Goal: Task Accomplishment & Management: Complete application form

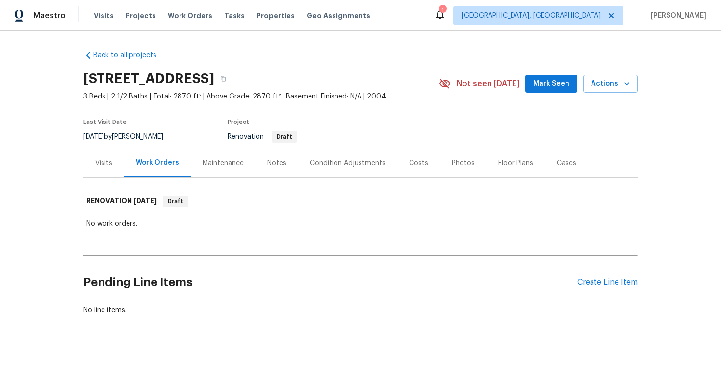
click at [616, 277] on div "Pending Line Items Create Line Item" at bounding box center [360, 283] width 554 height 46
click at [599, 280] on div "Create Line Item" at bounding box center [607, 282] width 60 height 9
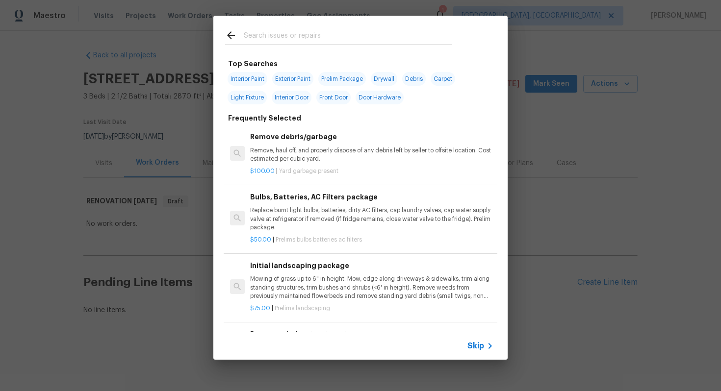
click at [476, 343] on span "Skip" at bounding box center [475, 346] width 17 height 10
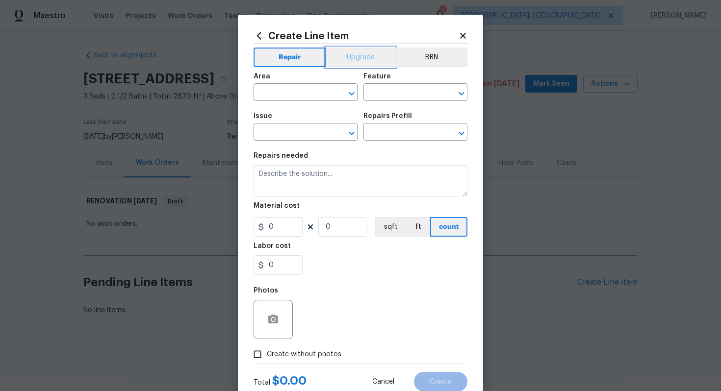
click at [354, 56] on button "Upgrade" at bounding box center [361, 58] width 70 height 20
click at [288, 92] on input "text" at bounding box center [292, 93] width 76 height 15
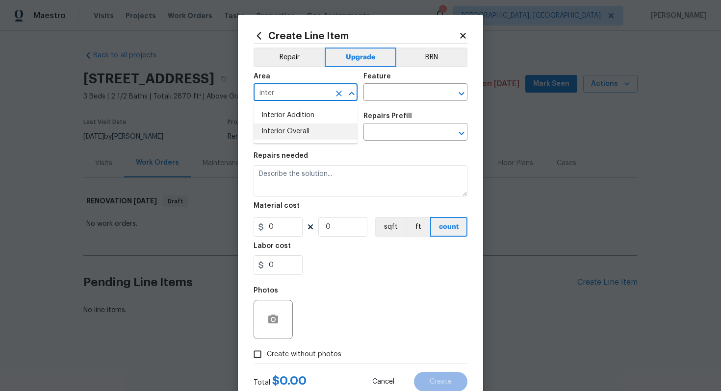
click at [293, 141] on ul "Interior Addition Interior Overall" at bounding box center [306, 123] width 104 height 40
click at [298, 142] on ul "Interior Addition Interior Overall" at bounding box center [306, 123] width 104 height 40
click at [301, 135] on li "Interior Overall" at bounding box center [306, 132] width 104 height 16
type input "Interior Overall"
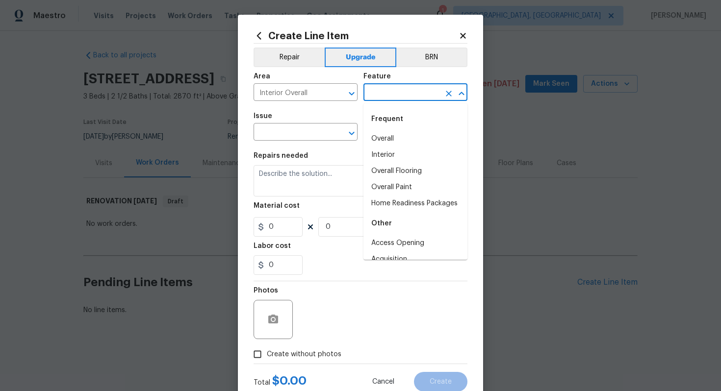
click at [406, 91] on input "text" at bounding box center [401, 93] width 76 height 15
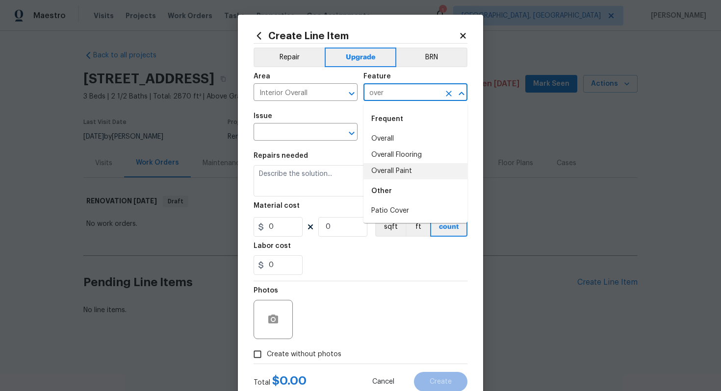
click at [409, 175] on li "Overall Paint" at bounding box center [415, 171] width 104 height 16
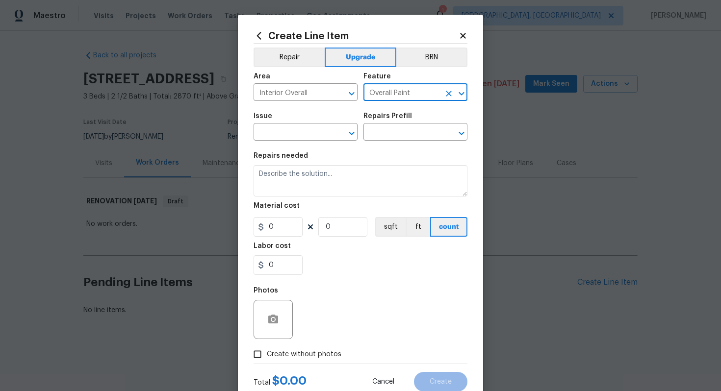
type input "Overall Paint"
click at [288, 141] on span "Issue ​" at bounding box center [306, 127] width 104 height 40
click at [288, 138] on input "text" at bounding box center [292, 133] width 76 height 15
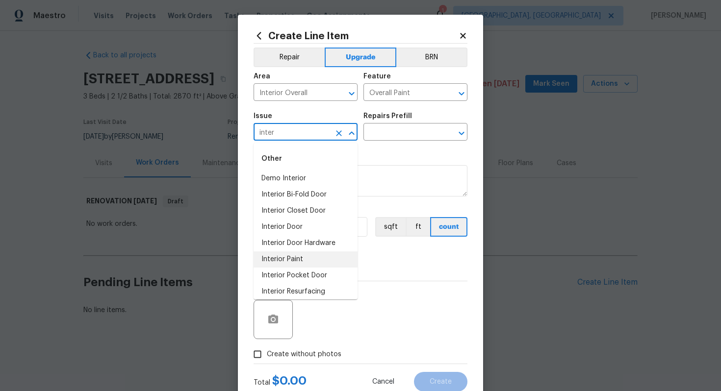
click at [286, 262] on li "Interior Paint" at bounding box center [306, 260] width 104 height 16
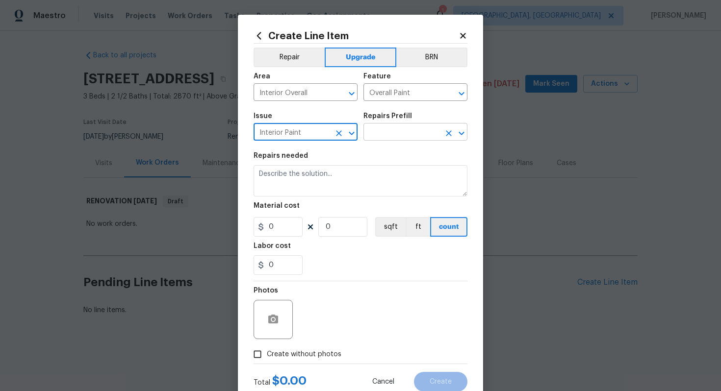
type input "Interior Paint"
click at [391, 135] on input "text" at bounding box center [401, 133] width 76 height 15
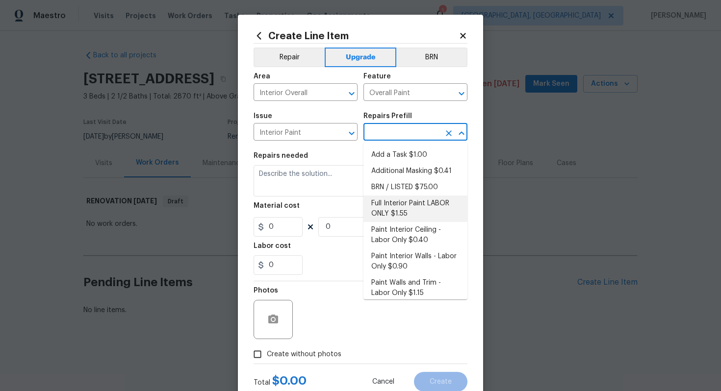
click at [401, 214] on li "Full Interior Paint LABOR ONLY $1.55" at bounding box center [415, 209] width 104 height 26
type input "Full Interior Paint LABOR ONLY $1.55"
type textarea "Full Interior paint - (walls, ceilings, trim, and doors) - PAINT PROVIDED BY OP…"
type input "1.55"
type input "1"
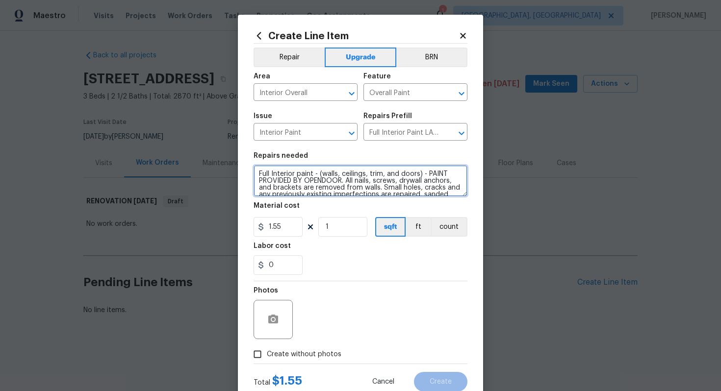
click at [258, 173] on textarea "Full Interior paint - (walls, ceilings, trim, and doors) - PAINT PROVIDED BY OP…" at bounding box center [361, 180] width 214 height 31
type textarea "#sala - Full Interior paint - (walls, ceilings, trim, and doors) - PAINT PROVID…"
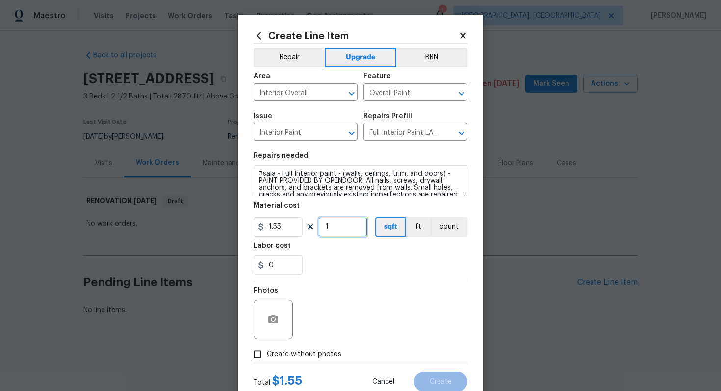
click at [340, 225] on input "1" at bounding box center [342, 227] width 49 height 20
type input "2870"
click at [314, 355] on span "Create without photos" at bounding box center [304, 355] width 75 height 10
click at [267, 355] on input "Create without photos" at bounding box center [257, 354] width 19 height 19
checkbox input "true"
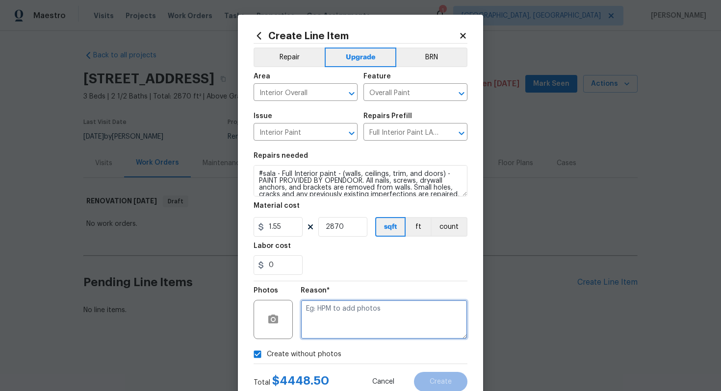
click at [342, 318] on textarea at bounding box center [384, 319] width 167 height 39
type textarea "n/a"
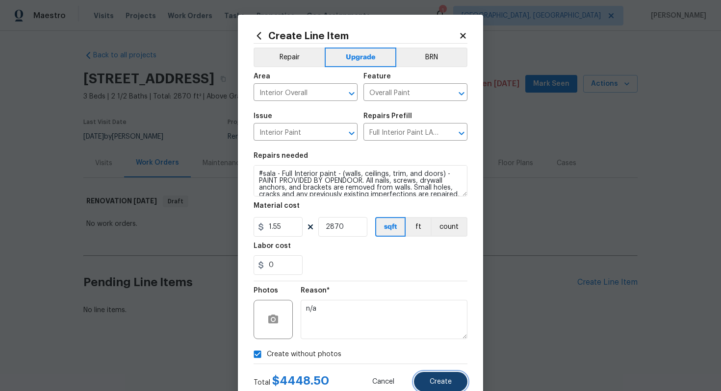
click at [435, 384] on span "Create" at bounding box center [441, 382] width 22 height 7
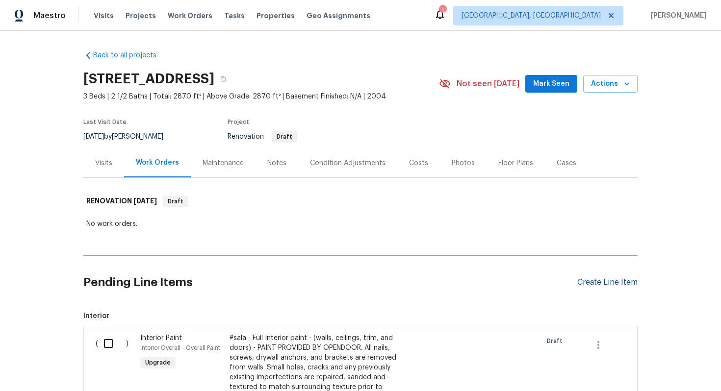
click at [589, 279] on div "Create Line Item" at bounding box center [607, 282] width 60 height 9
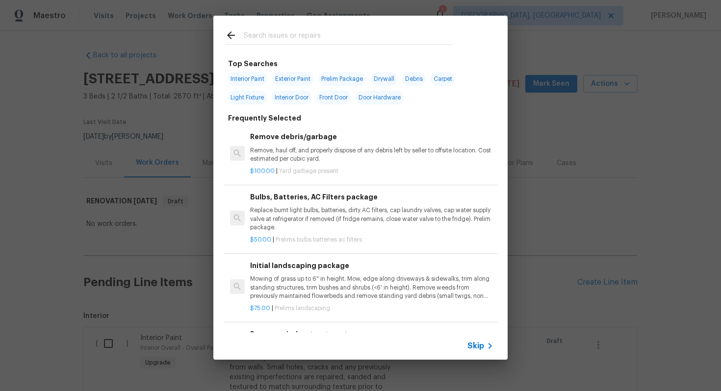
click at [475, 340] on div "Skip" at bounding box center [360, 345] width 294 height 27
click at [475, 342] on span "Skip" at bounding box center [475, 346] width 17 height 10
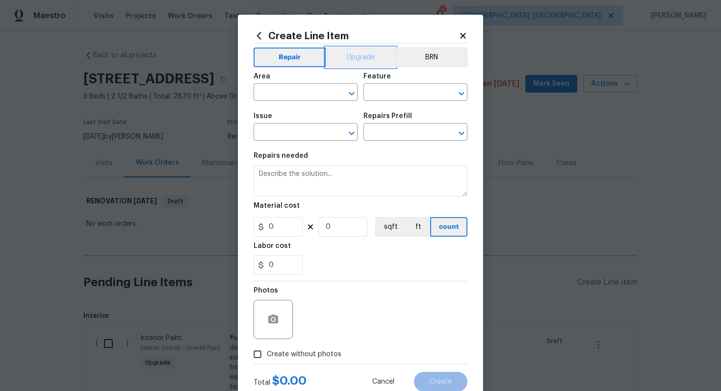
click at [351, 53] on button "Upgrade" at bounding box center [361, 58] width 70 height 20
click at [301, 90] on input "text" at bounding box center [292, 93] width 76 height 15
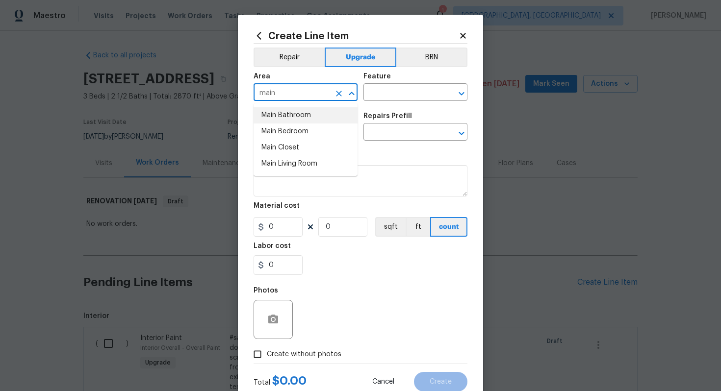
click at [289, 117] on li "Main Bathroom" at bounding box center [306, 115] width 104 height 16
type input "Main Bathroom"
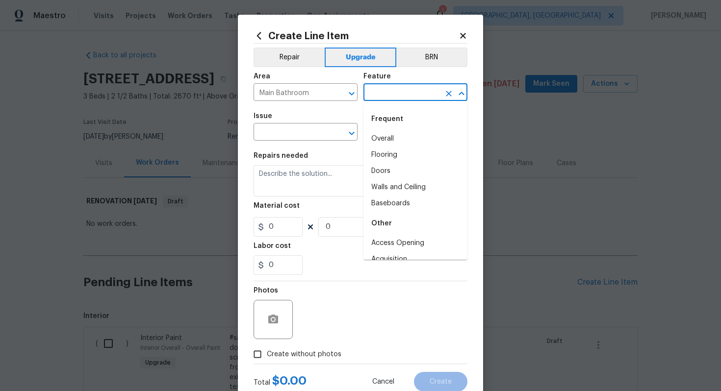
click at [401, 93] on input "text" at bounding box center [401, 93] width 76 height 15
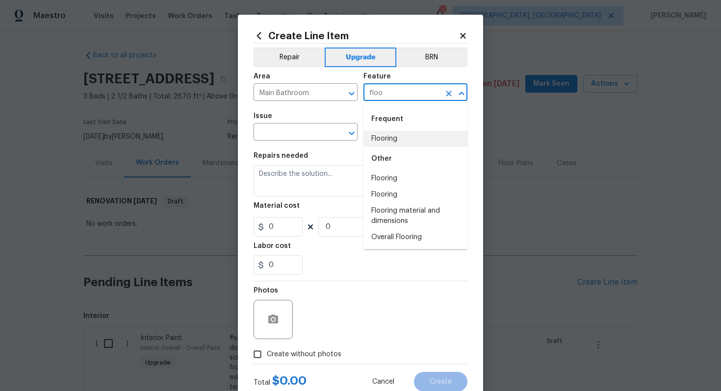
click at [386, 138] on li "Flooring" at bounding box center [415, 139] width 104 height 16
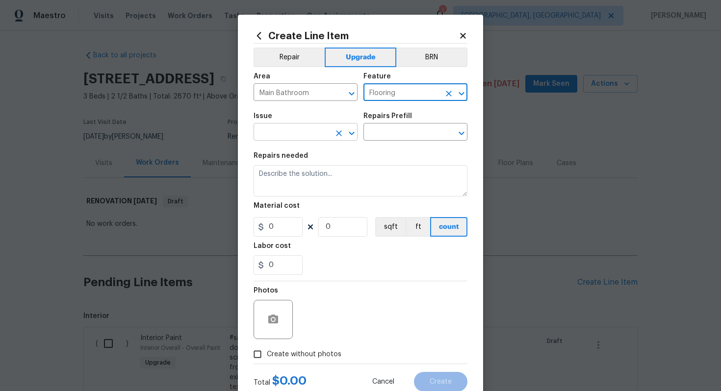
type input "Flooring"
click at [296, 138] on input "text" at bounding box center [292, 133] width 76 height 15
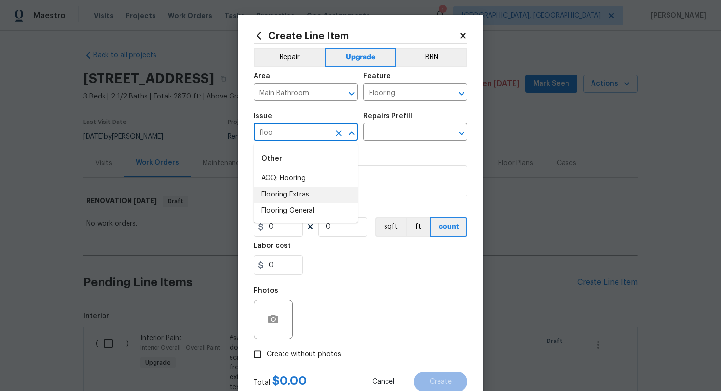
click at [290, 195] on li "Flooring Extras" at bounding box center [306, 195] width 104 height 16
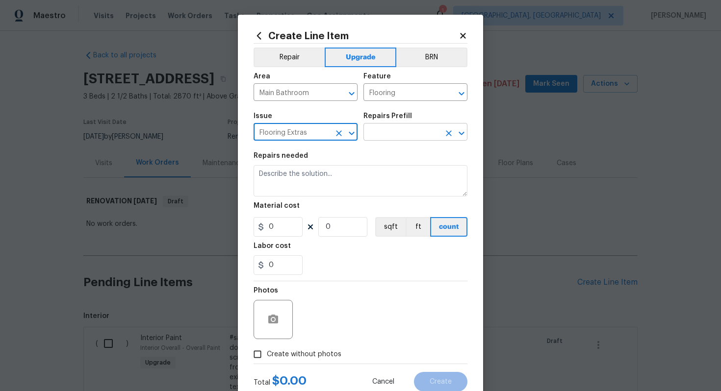
type input "Flooring Extras"
click at [401, 128] on input "text" at bounding box center [401, 133] width 76 height 15
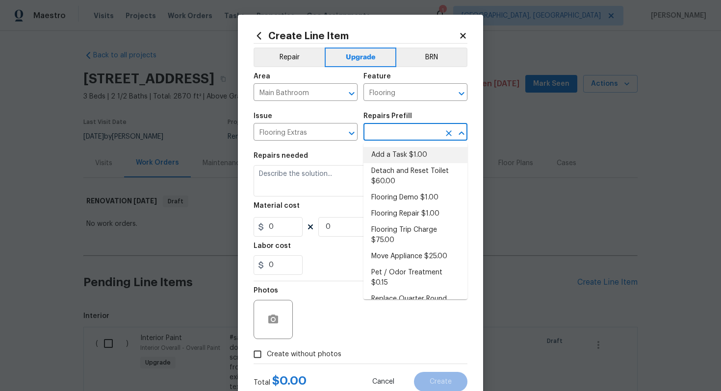
click at [396, 148] on li "Add a Task $1.00" at bounding box center [415, 155] width 104 height 16
type input "Overall Flooring"
type input "Add a Task $1.00"
type textarea "HPM to detail"
type input "1"
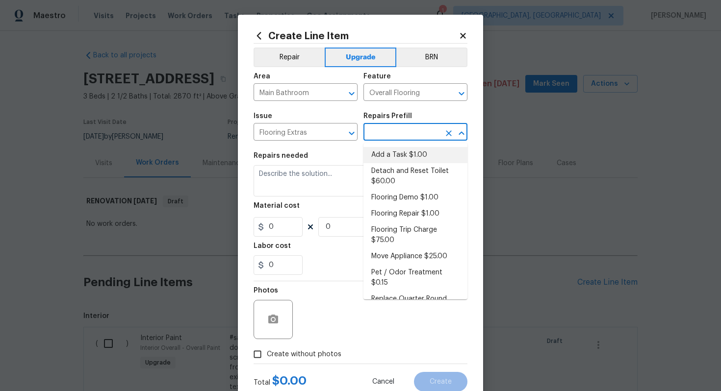
type input "1"
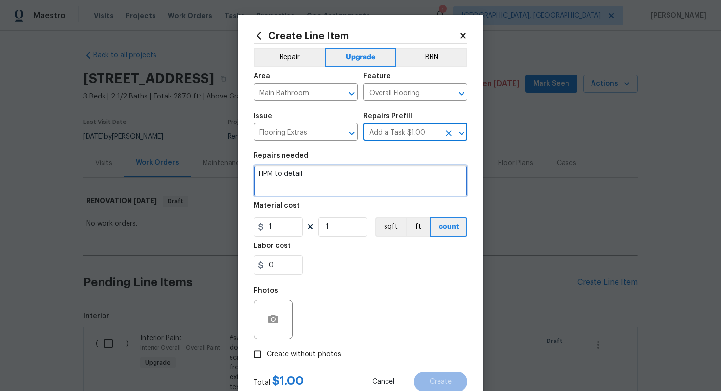
click at [337, 189] on textarea "HPM to detail" at bounding box center [361, 180] width 214 height 31
paste textarea "Install floor tile"
type textarea "#sala - Install floor tile"
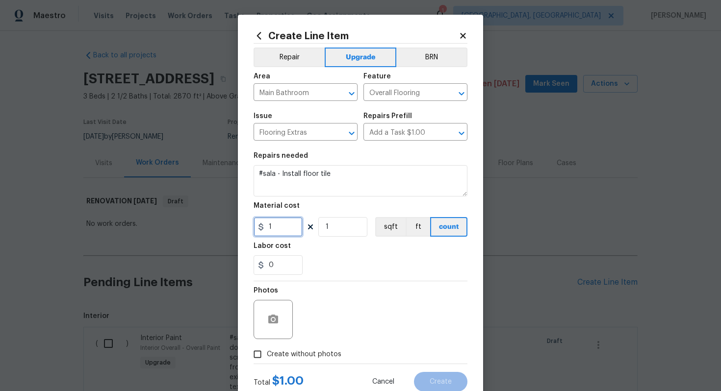
click at [281, 233] on input "1" at bounding box center [278, 227] width 49 height 20
type input "1200"
click at [309, 354] on span "Create without photos" at bounding box center [304, 355] width 75 height 10
click at [267, 354] on input "Create without photos" at bounding box center [257, 354] width 19 height 19
checkbox input "true"
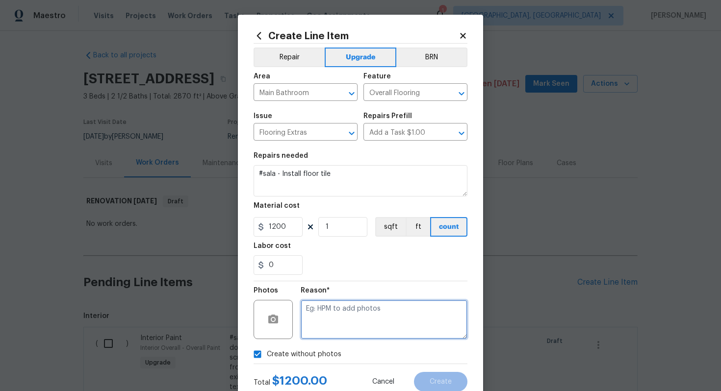
click at [335, 325] on textarea at bounding box center [384, 319] width 167 height 39
type textarea "n/a"
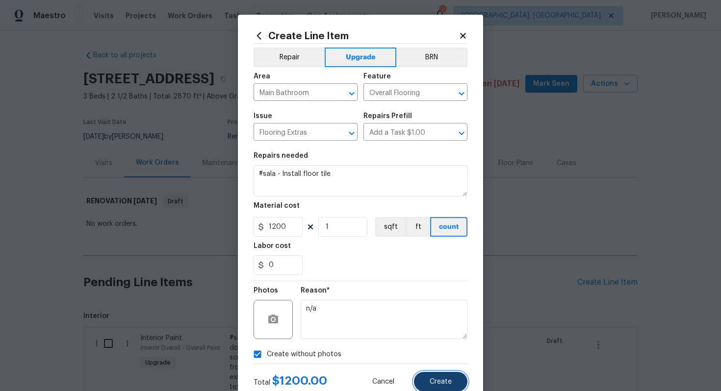
click at [435, 384] on span "Create" at bounding box center [441, 382] width 22 height 7
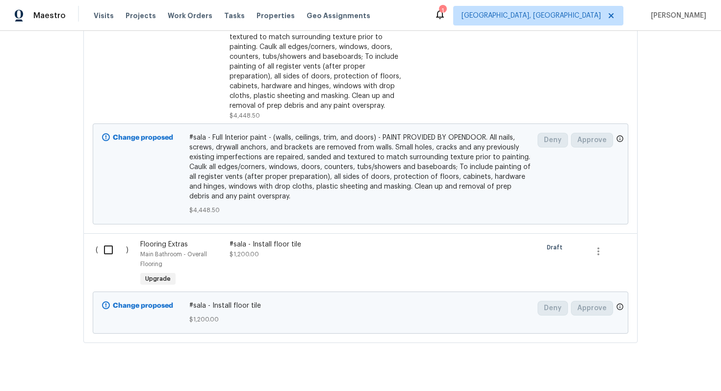
scroll to position [347, 0]
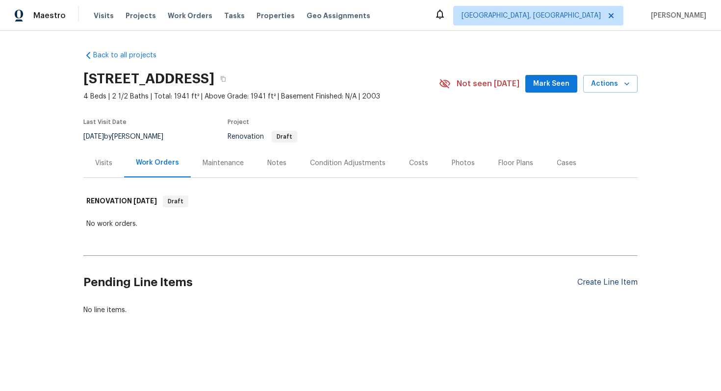
click at [612, 279] on div "Create Line Item" at bounding box center [607, 282] width 60 height 9
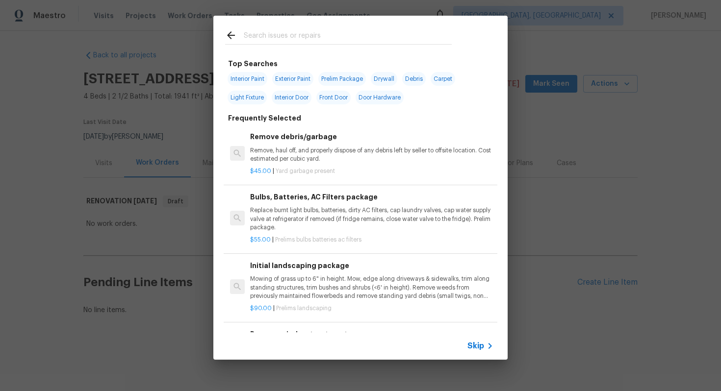
click at [472, 346] on span "Skip" at bounding box center [475, 346] width 17 height 10
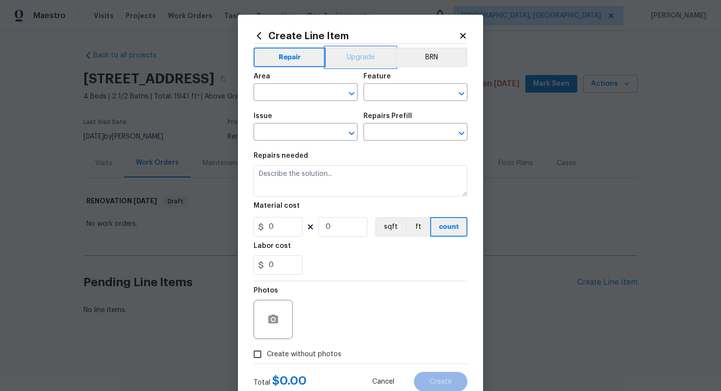
click at [347, 56] on button "Upgrade" at bounding box center [361, 58] width 70 height 20
click at [289, 93] on input "text" at bounding box center [292, 93] width 76 height 15
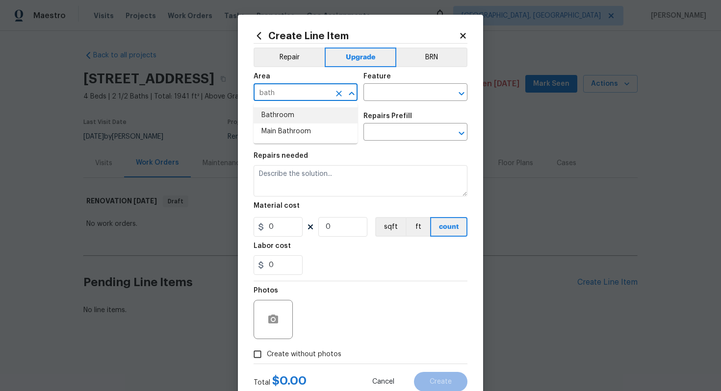
click at [300, 116] on li "Bathroom" at bounding box center [306, 115] width 104 height 16
type input "Bathroom"
click at [389, 101] on div "Area Bathroom ​ Feature ​" at bounding box center [361, 87] width 214 height 40
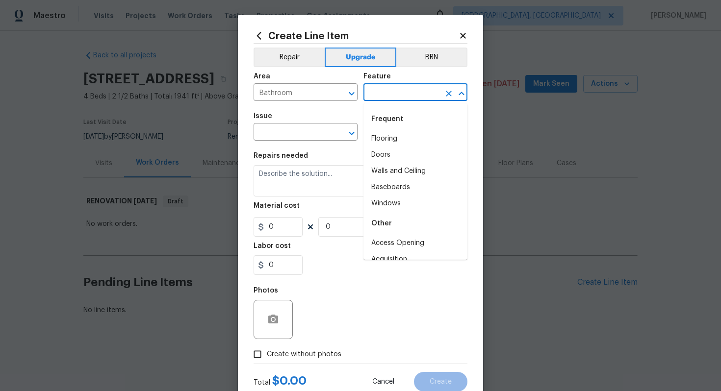
click at [378, 91] on input "text" at bounding box center [401, 93] width 76 height 15
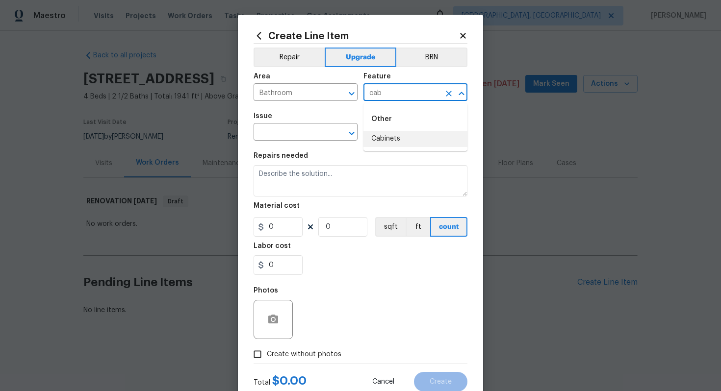
click at [379, 135] on li "Cabinets" at bounding box center [415, 139] width 104 height 16
type input "Cabinets"
click at [305, 138] on input "text" at bounding box center [292, 133] width 76 height 15
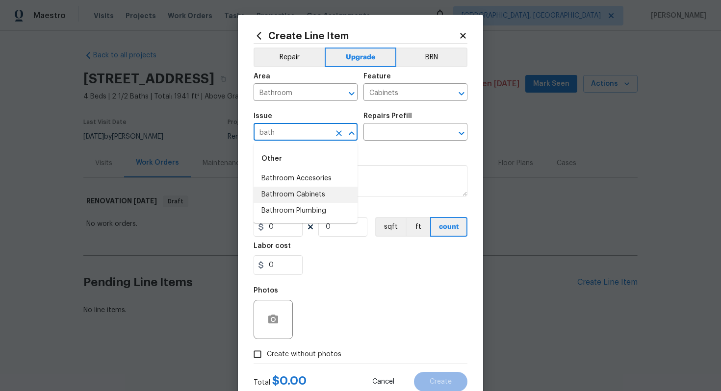
click at [284, 196] on li "Bathroom Cabinets" at bounding box center [306, 195] width 104 height 16
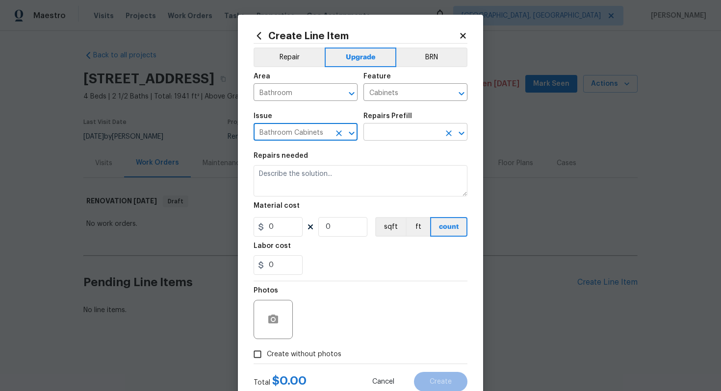
type input "Bathroom Cabinets"
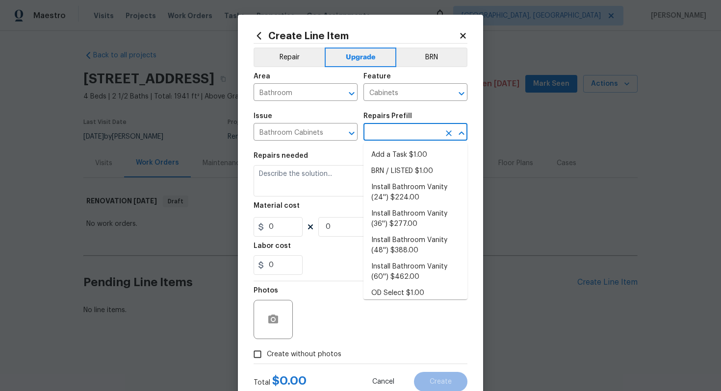
click at [398, 135] on input "text" at bounding box center [401, 133] width 76 height 15
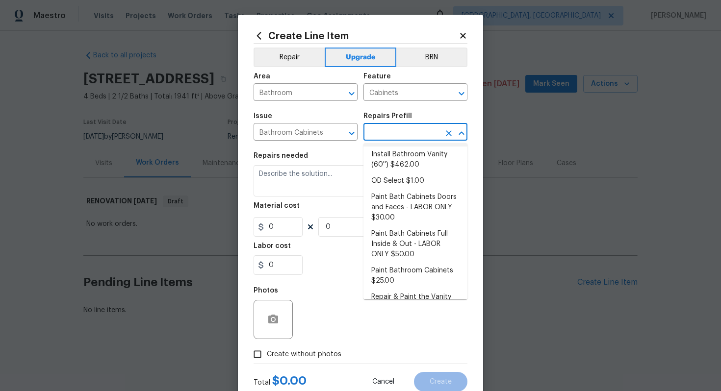
scroll to position [159, 0]
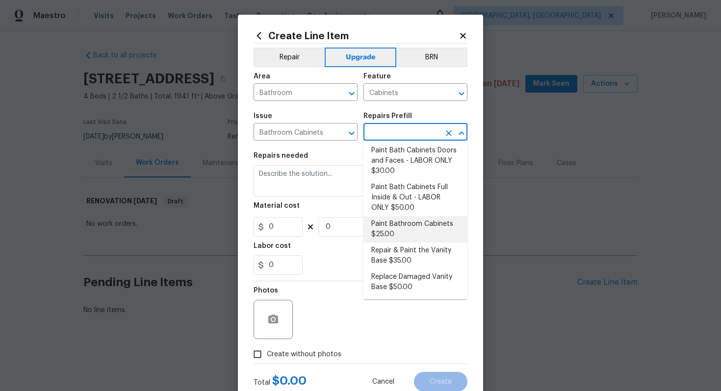
click at [392, 235] on li "Paint Bathroom Cabinets $25.00" at bounding box center [415, 229] width 104 height 26
type textarea "Prep, sand, mask and apply 2 coats of paint to the bathroom cabinet doors, inte…"
type input "1"
type input "Paint Bathroom Cabinets $25.00"
type input "25"
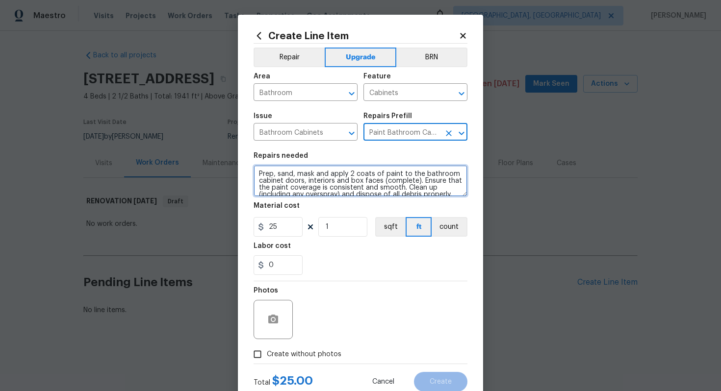
click at [257, 174] on textarea "Prep, sand, mask and apply 2 coats of paint to the bathroom cabinet doors, inte…" at bounding box center [361, 180] width 214 height 31
drag, startPoint x: 281, startPoint y: 176, endPoint x: 332, endPoint y: 177, distance: 51.0
click at [332, 177] on textarea "#sala - Both bathrooms - Prep, sand, mask and apply 2 coats of paint to the bat…" at bounding box center [361, 180] width 214 height 31
type textarea "#sala - Both bathrooms - Prep, sand, mask and apply 2 coats of paint to the bat…"
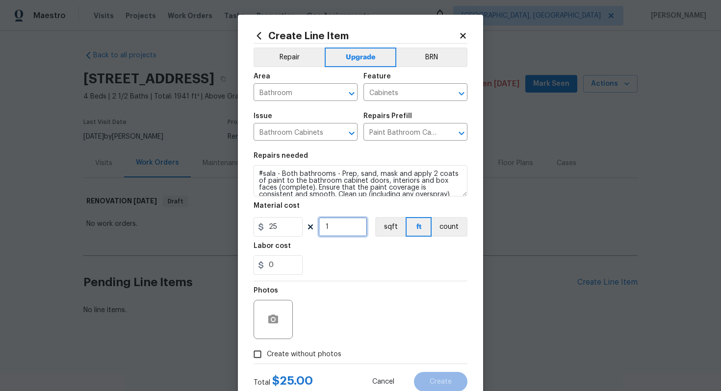
click at [344, 227] on input "1" at bounding box center [342, 227] width 49 height 20
type input "20"
click at [300, 355] on span "Create without photos" at bounding box center [304, 355] width 75 height 10
click at [267, 355] on input "Create without photos" at bounding box center [257, 354] width 19 height 19
checkbox input "true"
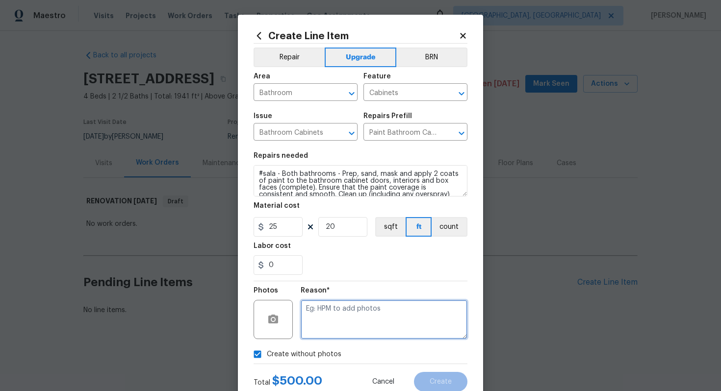
click at [356, 321] on textarea at bounding box center [384, 319] width 167 height 39
type textarea "n/a"
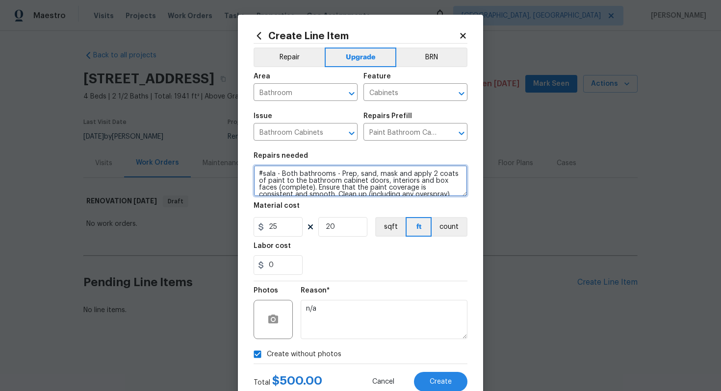
drag, startPoint x: 281, startPoint y: 174, endPoint x: 331, endPoint y: 177, distance: 49.6
click at [331, 177] on textarea "#sala - Both bathrooms - Prep, sand, mask and apply 2 coats of paint to the bat…" at bounding box center [361, 180] width 214 height 31
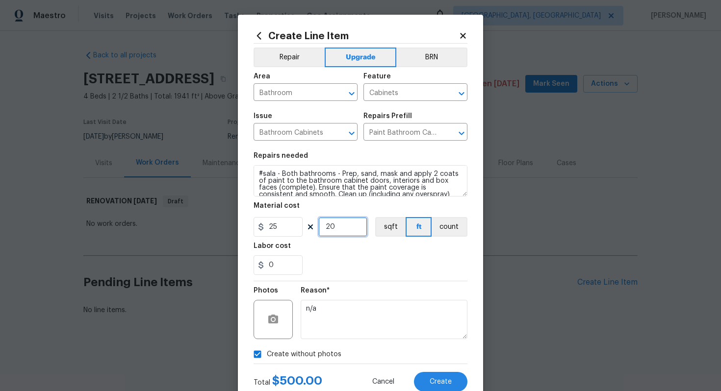
click at [340, 226] on input "20" at bounding box center [342, 227] width 49 height 20
type input "40"
click at [435, 375] on button "Create" at bounding box center [440, 382] width 53 height 20
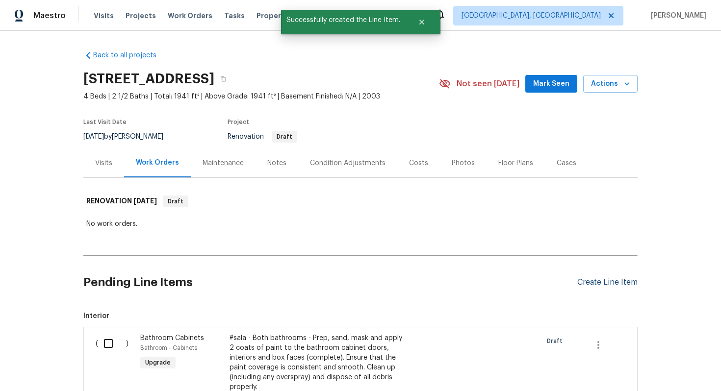
click at [596, 284] on div "Create Line Item" at bounding box center [607, 282] width 60 height 9
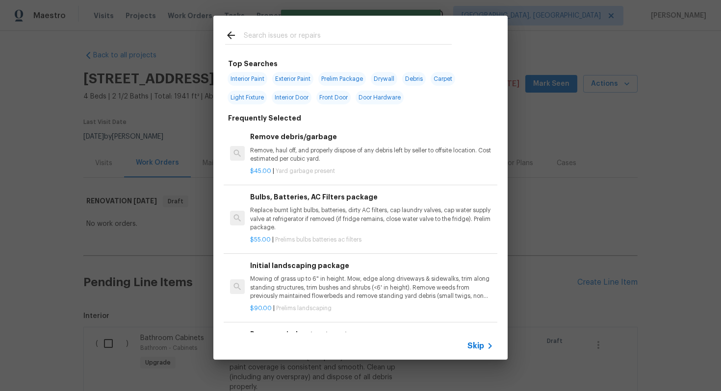
click at [466, 350] on div "Skip" at bounding box center [360, 345] width 294 height 27
click at [477, 347] on span "Skip" at bounding box center [475, 346] width 17 height 10
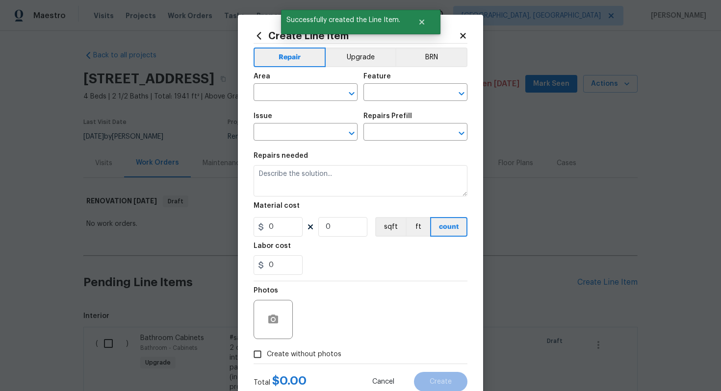
click at [344, 45] on div "Repair Upgrade BRN Area ​ Feature ​ Issue ​ Repairs Prefill ​ Repairs needed Ma…" at bounding box center [361, 204] width 214 height 320
click at [344, 56] on button "Upgrade" at bounding box center [361, 58] width 70 height 20
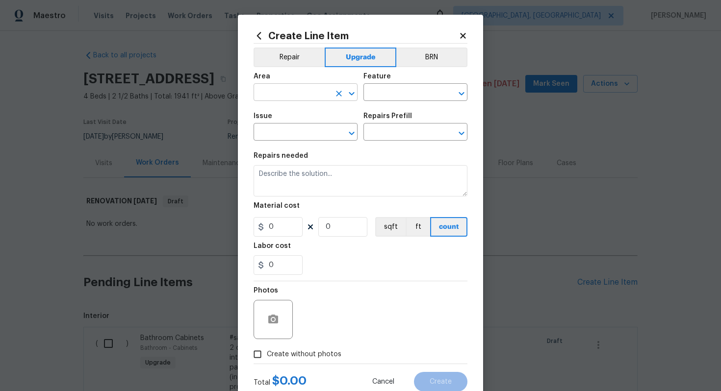
click at [304, 94] on input "text" at bounding box center [292, 93] width 76 height 15
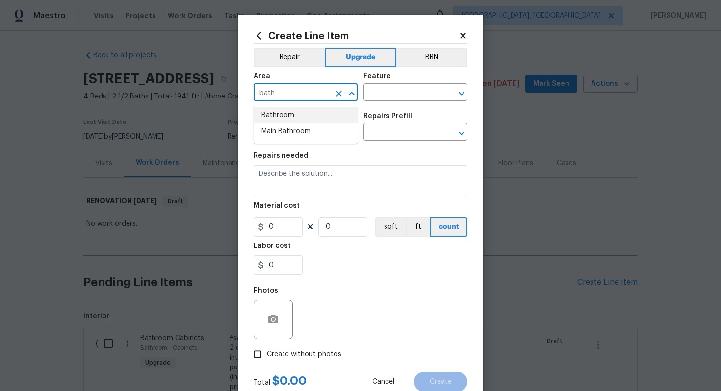
click at [299, 119] on li "Bathroom" at bounding box center [306, 115] width 104 height 16
type input "Bathroom"
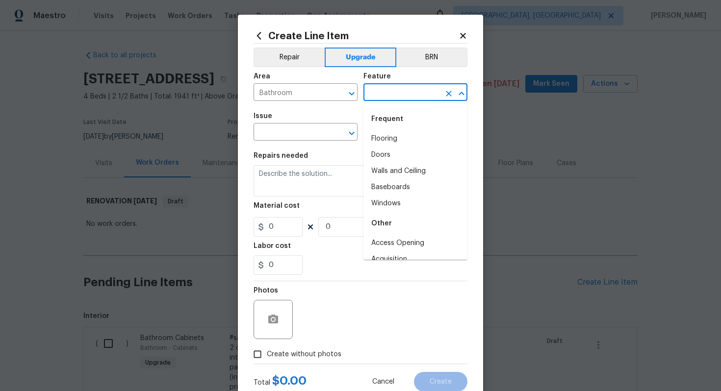
click at [371, 95] on input "text" at bounding box center [401, 93] width 76 height 15
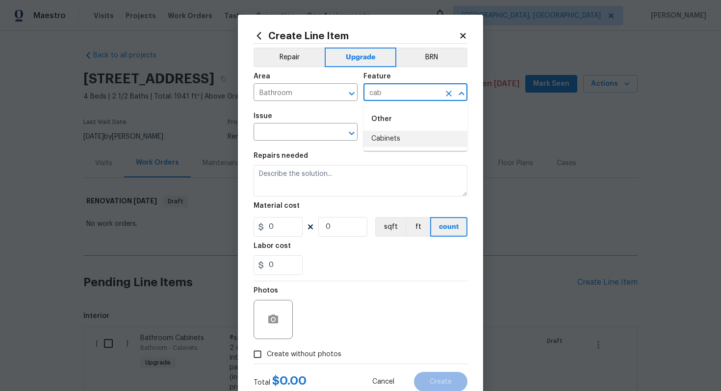
type input "cab"
click at [379, 153] on div "Repairs needed" at bounding box center [361, 158] width 214 height 13
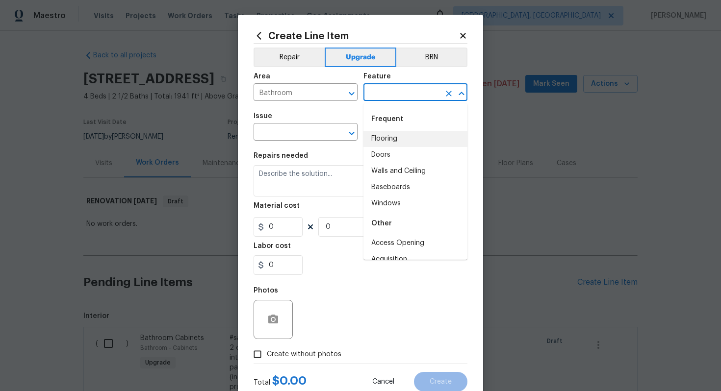
click at [384, 99] on input "text" at bounding box center [401, 93] width 76 height 15
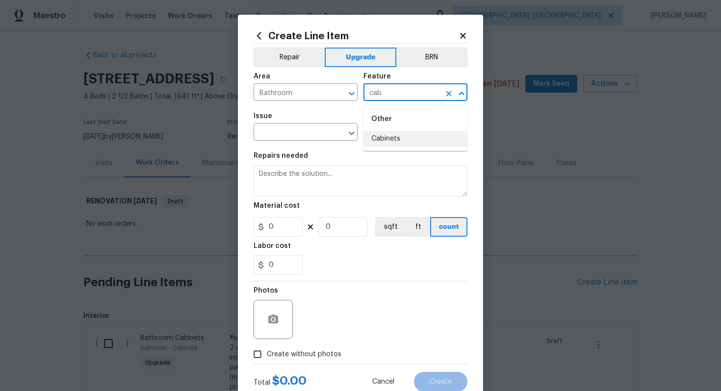
click at [376, 133] on li "Cabinets" at bounding box center [415, 139] width 104 height 16
type input "Cabinets"
click at [302, 136] on input "text" at bounding box center [292, 133] width 76 height 15
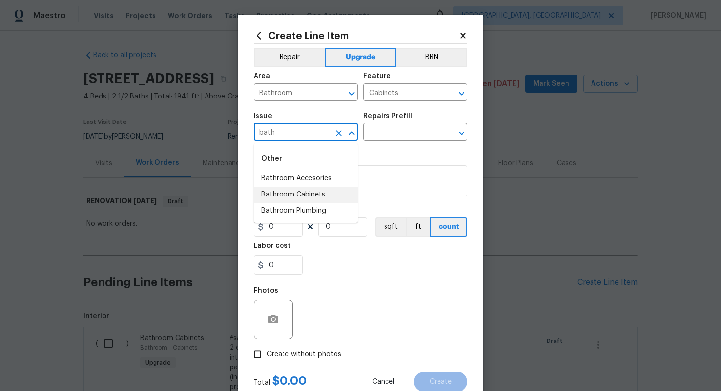
click at [296, 199] on li "Bathroom Cabinets" at bounding box center [306, 195] width 104 height 16
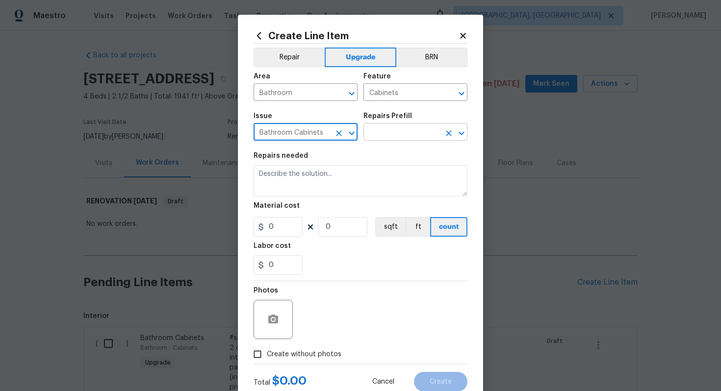
type input "Bathroom Cabinets"
click at [398, 136] on input "text" at bounding box center [401, 133] width 76 height 15
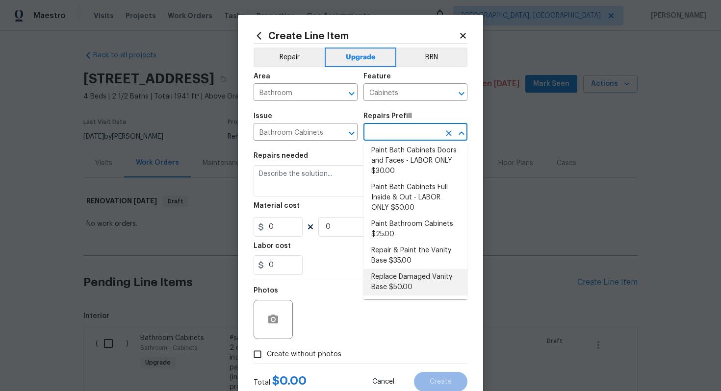
click at [385, 277] on li "Replace Damaged Vanity Base $50.00" at bounding box center [415, 282] width 104 height 26
type input "Replace Damaged Vanity Base $50.00"
type textarea "Remove the existing/damage cabinet base and replace with new. Ensure that the n…"
type input "50"
type input "1"
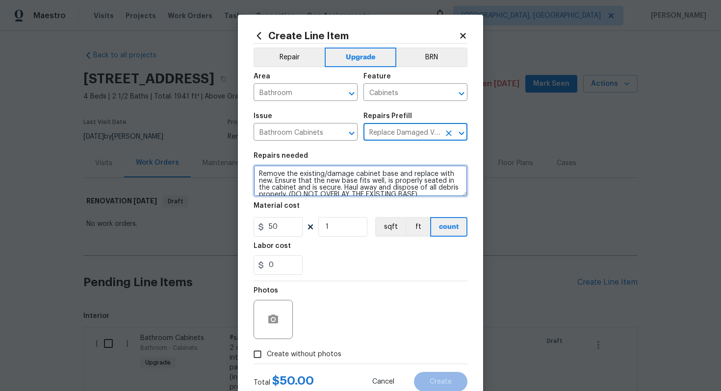
click at [256, 175] on textarea "Remove the existing/damage cabinet base and replace with new. Ensure that the n…" at bounding box center [361, 180] width 214 height 31
paste textarea "Both bathrooms"
type textarea "#sala - Both bathrooms - Remove the existing/damage cabinet base and replace wi…"
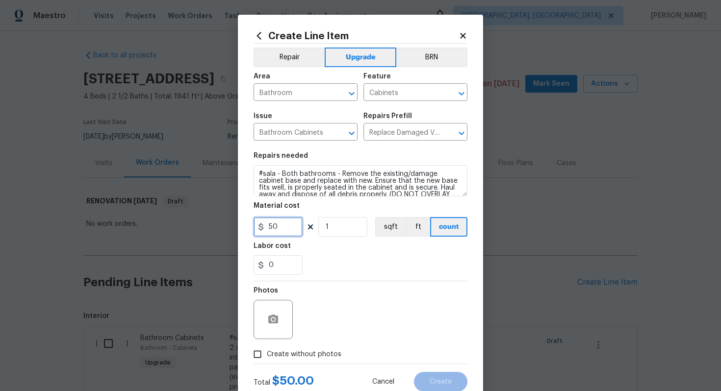
click at [285, 235] on input "50" at bounding box center [278, 227] width 49 height 20
type input "75"
type input "2"
click at [323, 354] on span "Create without photos" at bounding box center [304, 355] width 75 height 10
click at [267, 354] on input "Create without photos" at bounding box center [257, 354] width 19 height 19
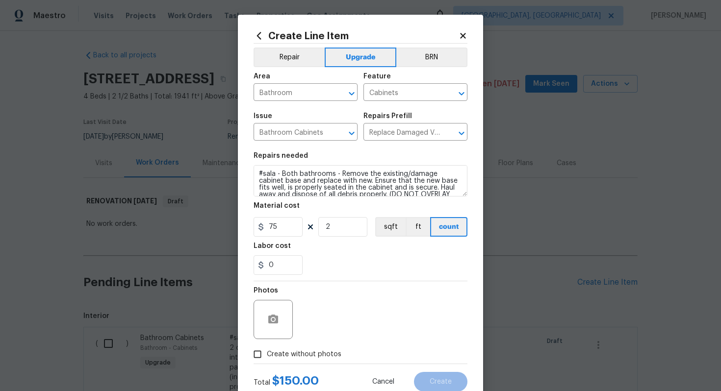
checkbox input "true"
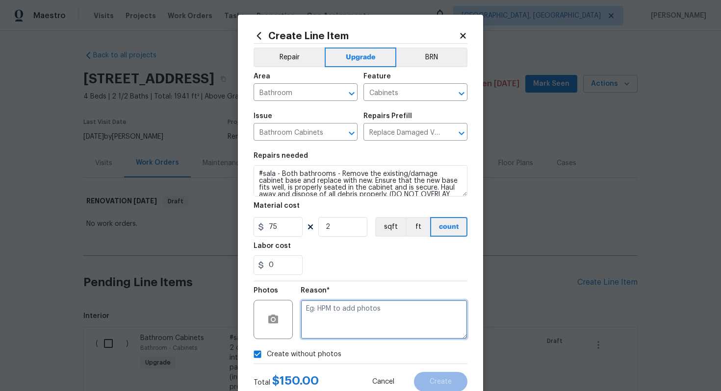
click at [334, 331] on textarea at bounding box center [384, 319] width 167 height 39
type textarea "n/a"
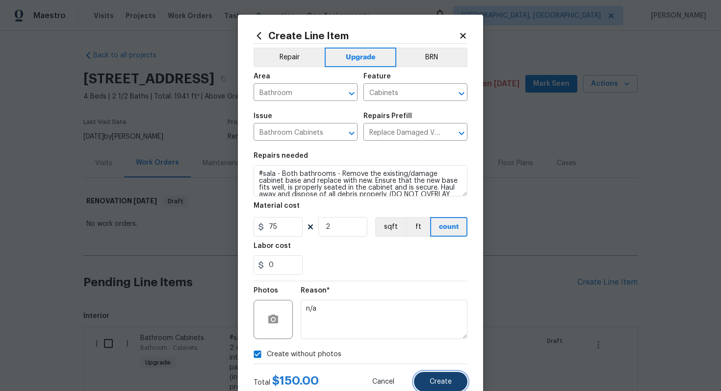
click at [452, 379] on button "Create" at bounding box center [440, 382] width 53 height 20
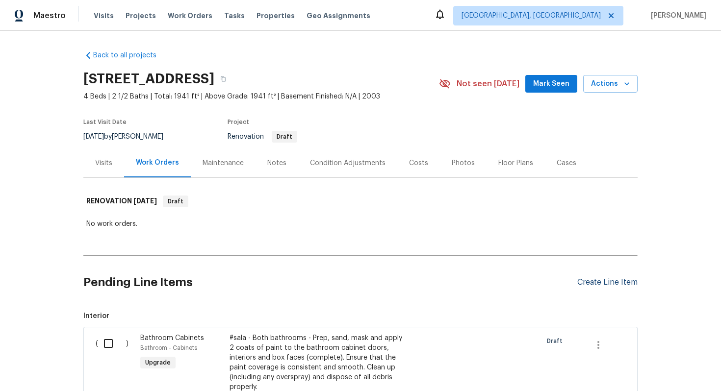
click at [604, 281] on div "Create Line Item" at bounding box center [607, 282] width 60 height 9
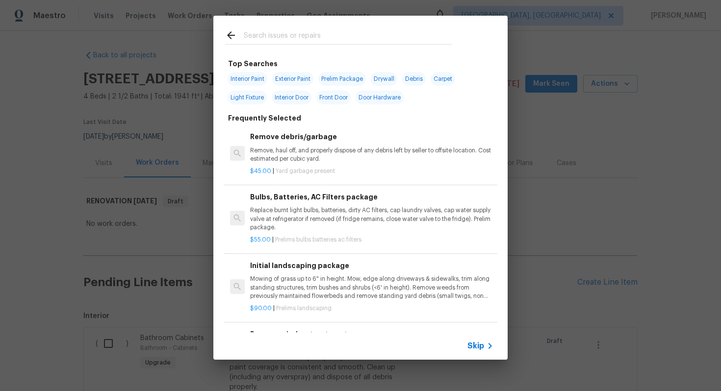
click at [480, 343] on span "Skip" at bounding box center [475, 346] width 17 height 10
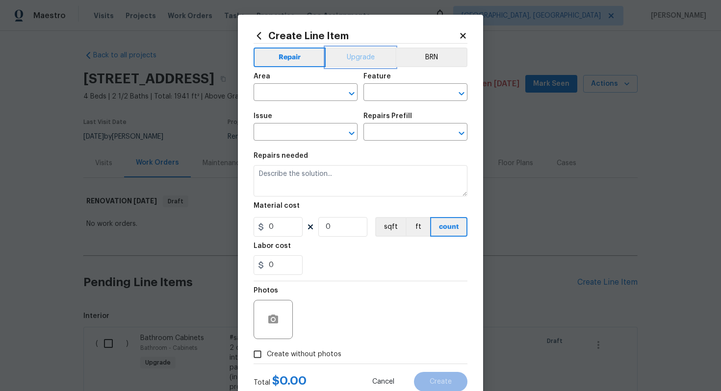
click at [350, 51] on button "Upgrade" at bounding box center [361, 58] width 70 height 20
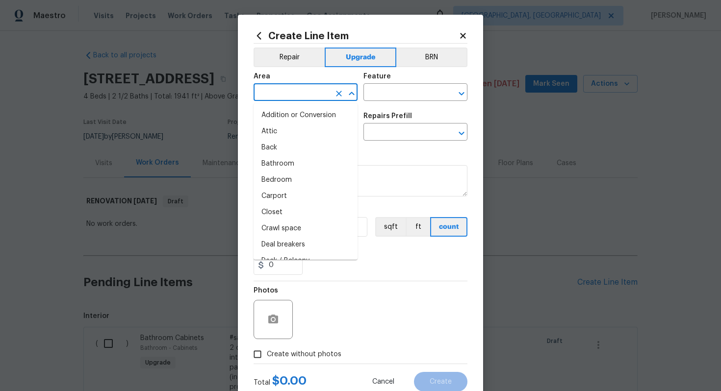
click at [281, 96] on input "text" at bounding box center [292, 93] width 76 height 15
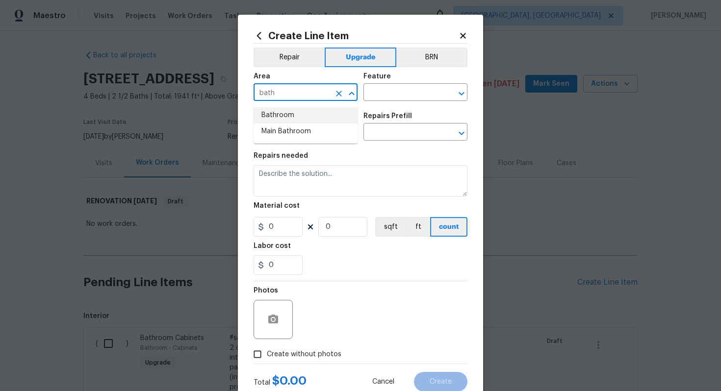
click at [281, 112] on li "Bathroom" at bounding box center [306, 115] width 104 height 16
type input "Bathroom"
click at [385, 98] on input "text" at bounding box center [401, 93] width 76 height 15
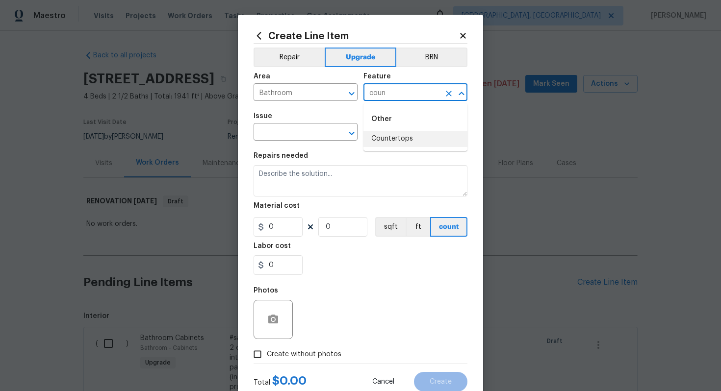
click at [393, 139] on li "Countertops" at bounding box center [415, 139] width 104 height 16
type input "Countertops"
click at [272, 134] on input "text" at bounding box center [292, 133] width 76 height 15
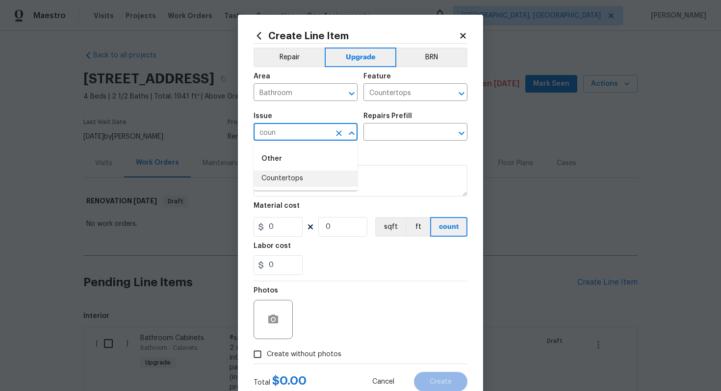
click at [289, 180] on li "Countertops" at bounding box center [306, 179] width 104 height 16
type input "Countertops"
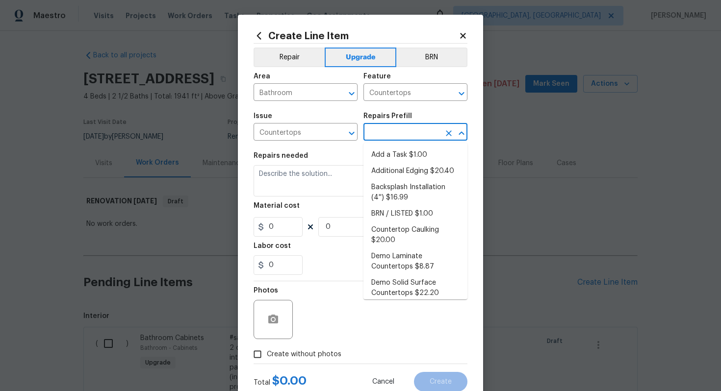
click at [382, 130] on input "text" at bounding box center [401, 133] width 76 height 15
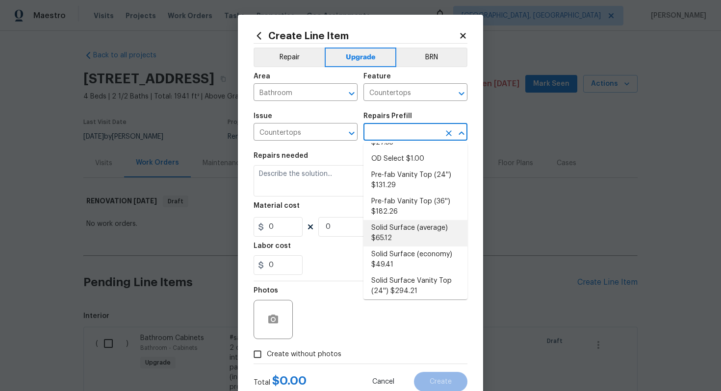
scroll to position [0, 0]
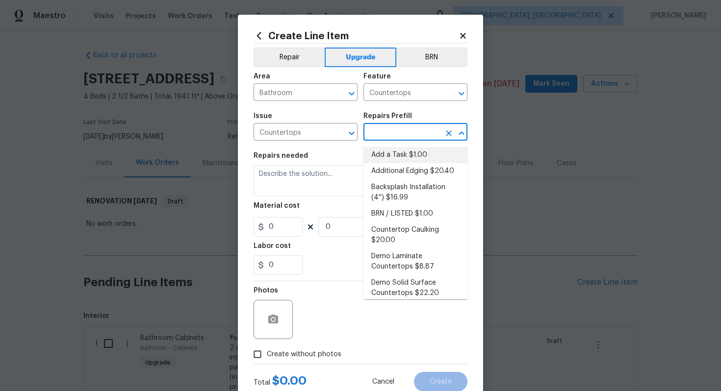
click at [398, 155] on li "Add a Task $1.00" at bounding box center [415, 155] width 104 height 16
type input "Add a Task $1.00"
type textarea "HPM to detail"
type input "1"
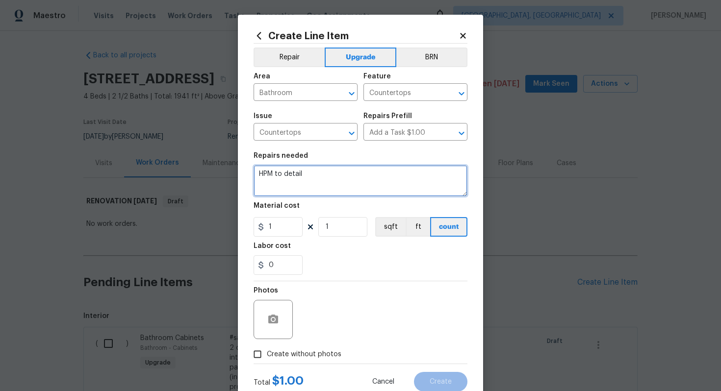
click at [332, 186] on textarea "HPM to detail" at bounding box center [361, 180] width 214 height 31
paste textarea "Both bathrooms"
paste textarea "Replace vanity top with backsplash"
type textarea "#sala - Both bathrooms - Replace vanity top with backsplash"
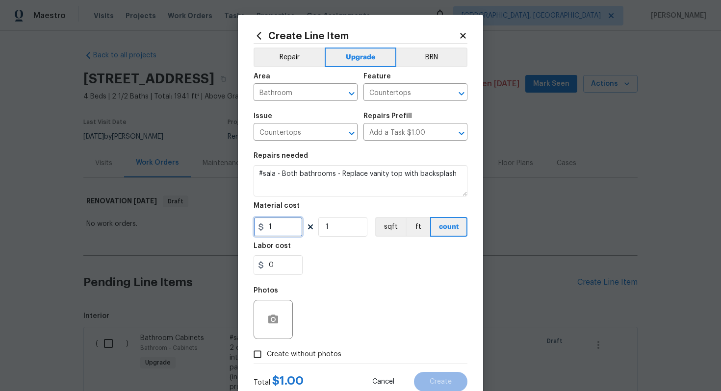
click at [280, 227] on input "1" at bounding box center [278, 227] width 49 height 20
type input "525"
type input "2"
click at [293, 352] on span "Create without photos" at bounding box center [304, 355] width 75 height 10
click at [267, 352] on input "Create without photos" at bounding box center [257, 354] width 19 height 19
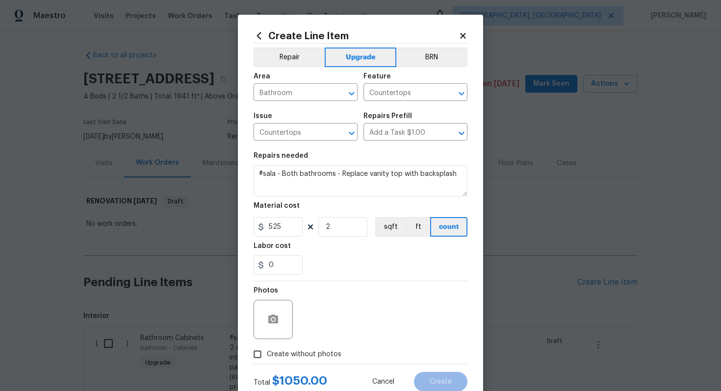
checkbox input "true"
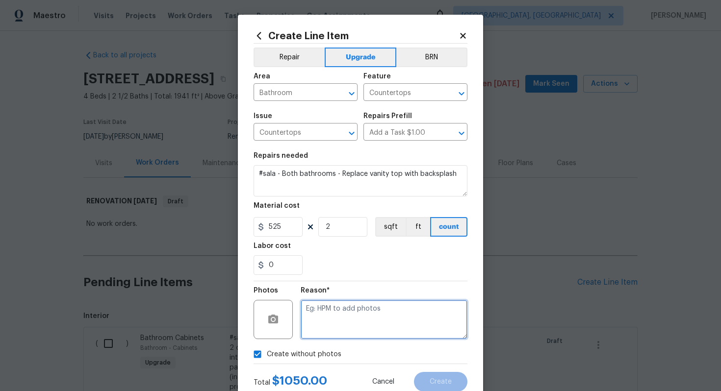
click at [350, 315] on textarea at bounding box center [384, 319] width 167 height 39
type textarea "n/a"
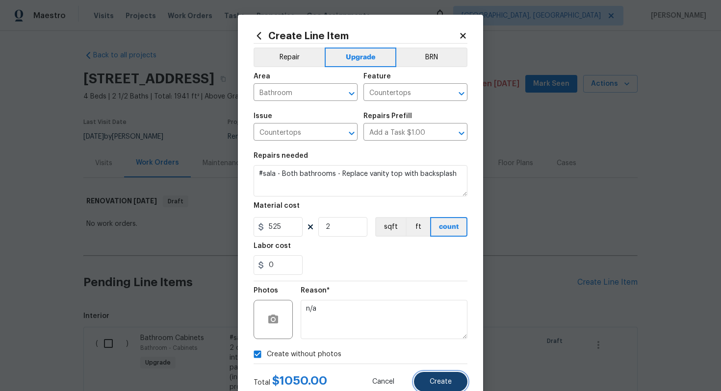
click at [449, 383] on span "Create" at bounding box center [441, 382] width 22 height 7
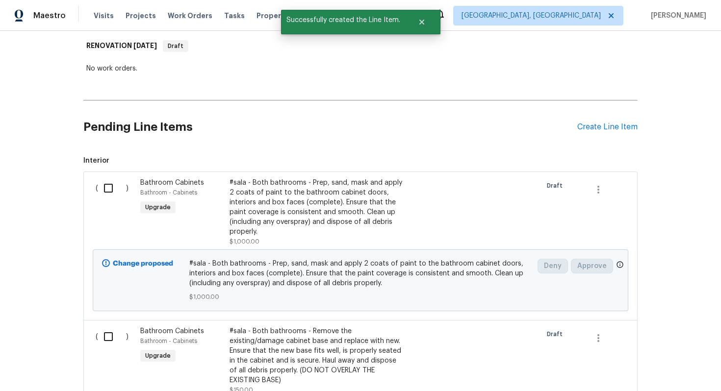
scroll to position [96, 0]
